Goal: Find specific page/section: Find specific page/section

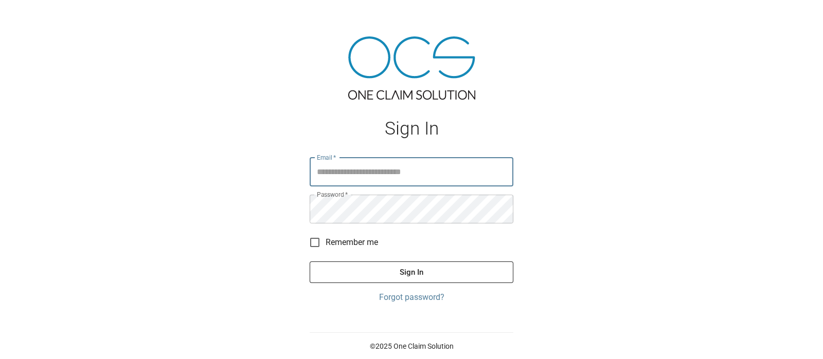
type input "**********"
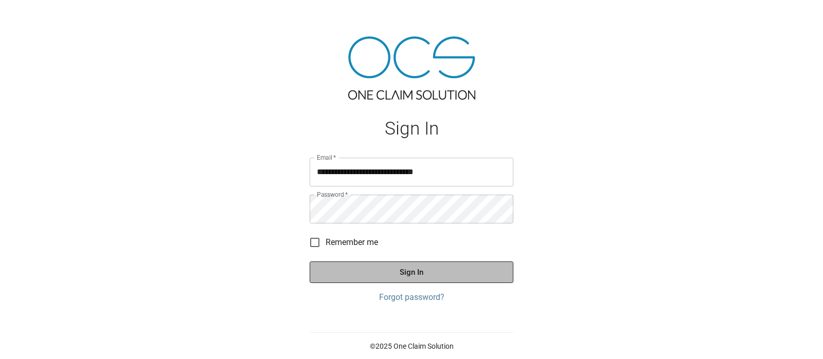
click at [425, 282] on button "Sign In" at bounding box center [412, 273] width 204 height 22
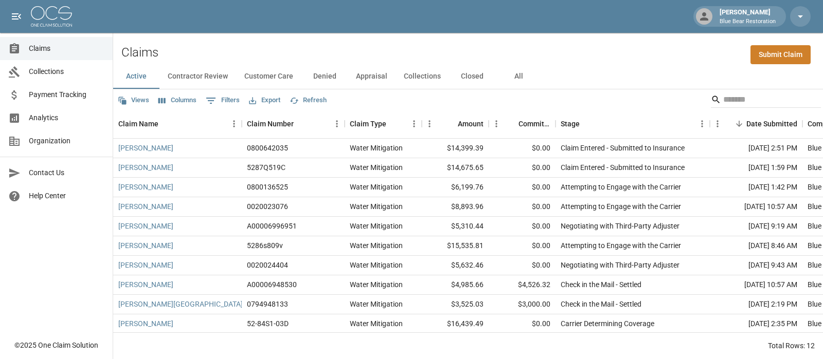
click at [414, 89] on div "Views Columns 0 Filters Export Refresh" at bounding box center [468, 99] width 710 height 21
click at [417, 77] on button "Collections" at bounding box center [421, 76] width 53 height 25
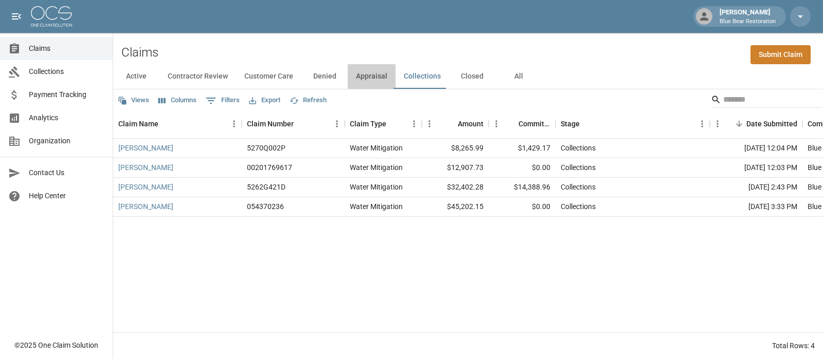
click at [372, 79] on button "Appraisal" at bounding box center [372, 76] width 48 height 25
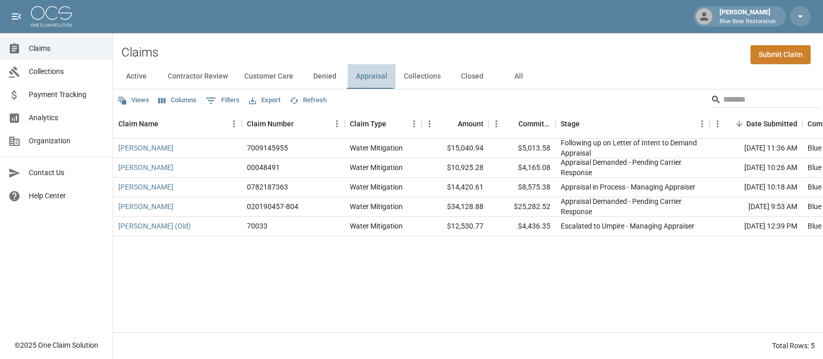
click at [372, 79] on button "Appraisal" at bounding box center [372, 76] width 48 height 25
click at [329, 76] on button "Denied" at bounding box center [324, 76] width 46 height 25
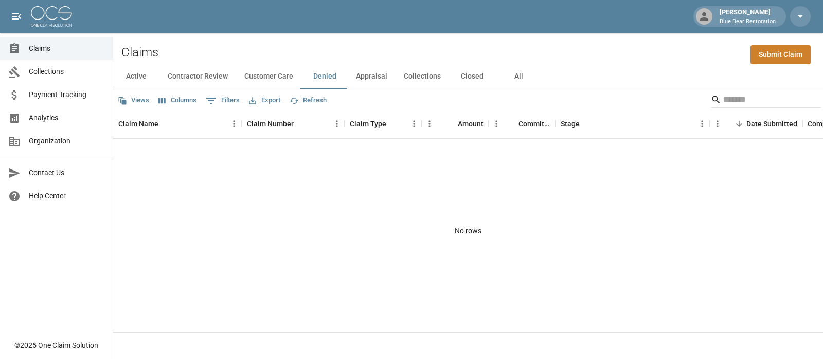
click at [286, 77] on button "Customer Care" at bounding box center [268, 76] width 65 height 25
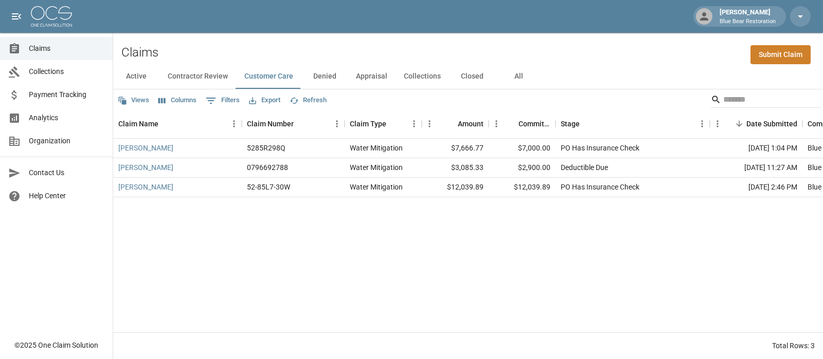
click at [210, 77] on button "Contractor Review" at bounding box center [197, 76] width 77 height 25
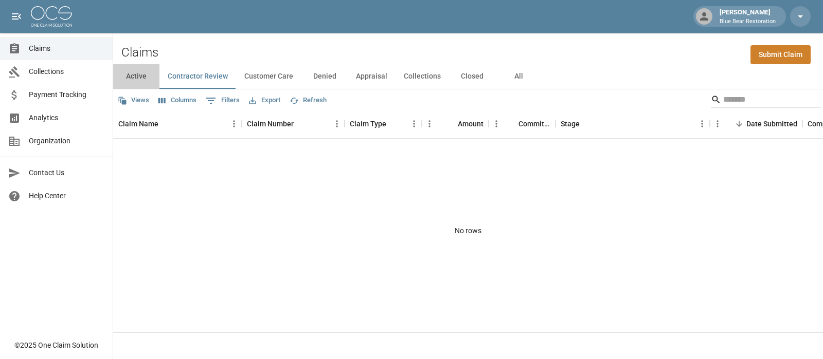
click at [139, 74] on button "Active" at bounding box center [136, 76] width 46 height 25
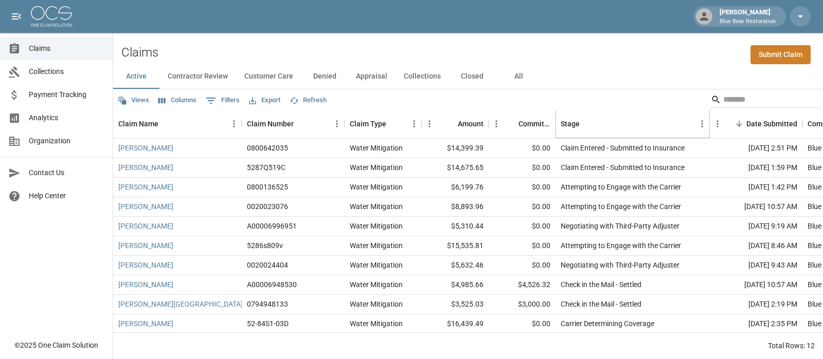
click at [586, 121] on icon "Sort" at bounding box center [586, 123] width 9 height 9
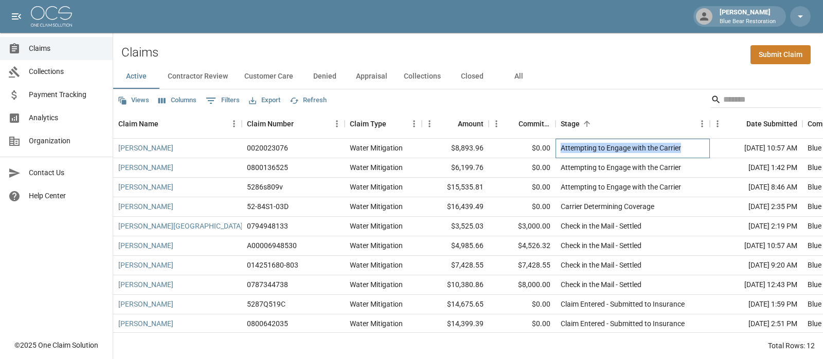
drag, startPoint x: 673, startPoint y: 148, endPoint x: 562, endPoint y: 153, distance: 110.7
click at [562, 153] on div "Attempting to Engage with the Carrier" at bounding box center [632, 149] width 154 height 20
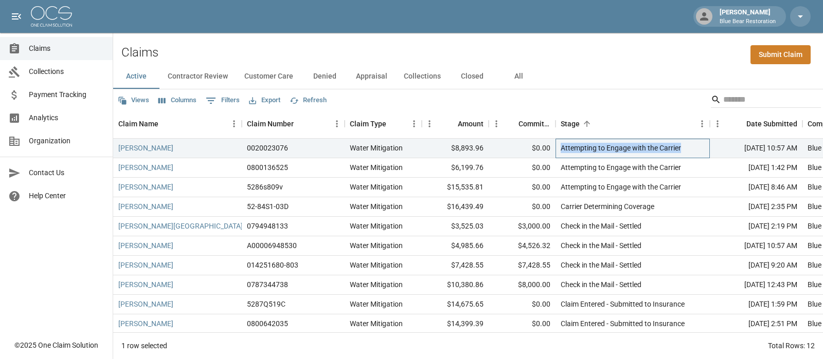
copy div "Attempting to Engage with the Carrier"
